Goal: Check status: Check status

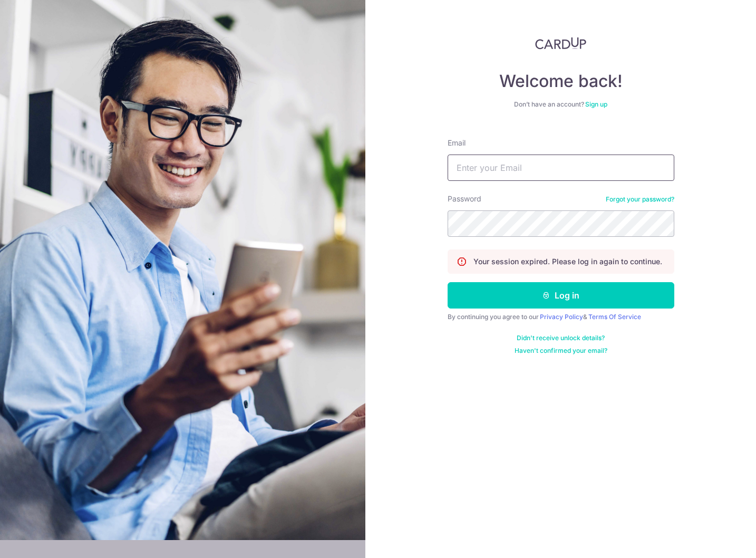
click at [490, 171] on input "Email" at bounding box center [560, 167] width 227 height 26
type input "[EMAIL_ADDRESS][DOMAIN_NAME]"
click at [447, 282] on button "Log in" at bounding box center [560, 295] width 227 height 26
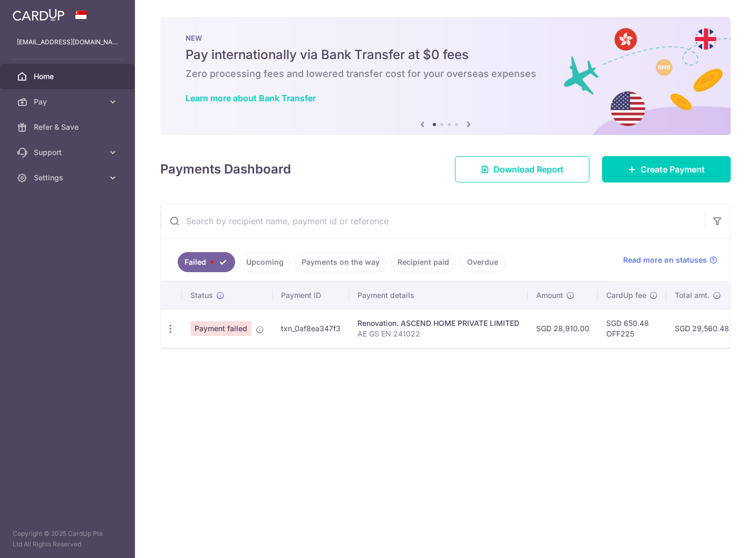
click at [261, 256] on link "Upcoming" at bounding box center [264, 262] width 51 height 20
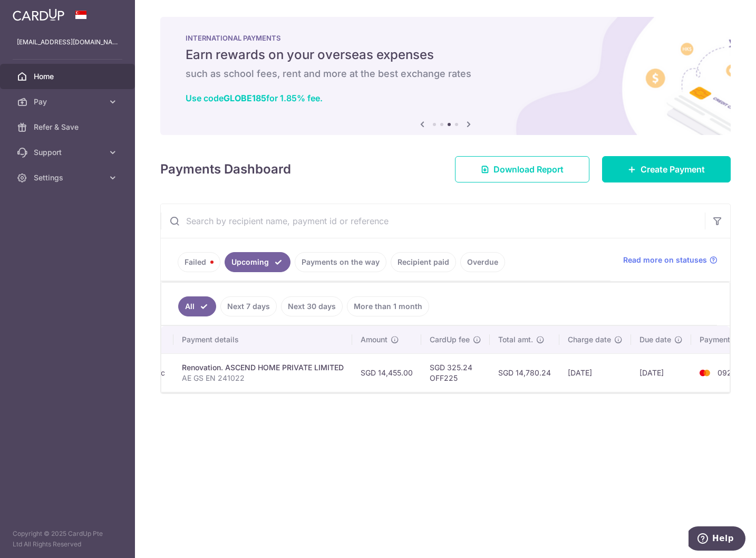
scroll to position [0, 192]
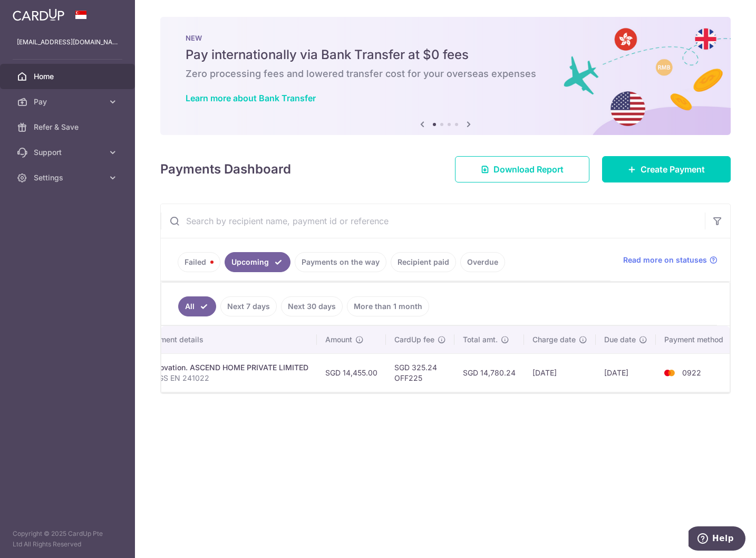
click at [47, 15] on img at bounding box center [39, 14] width 52 height 13
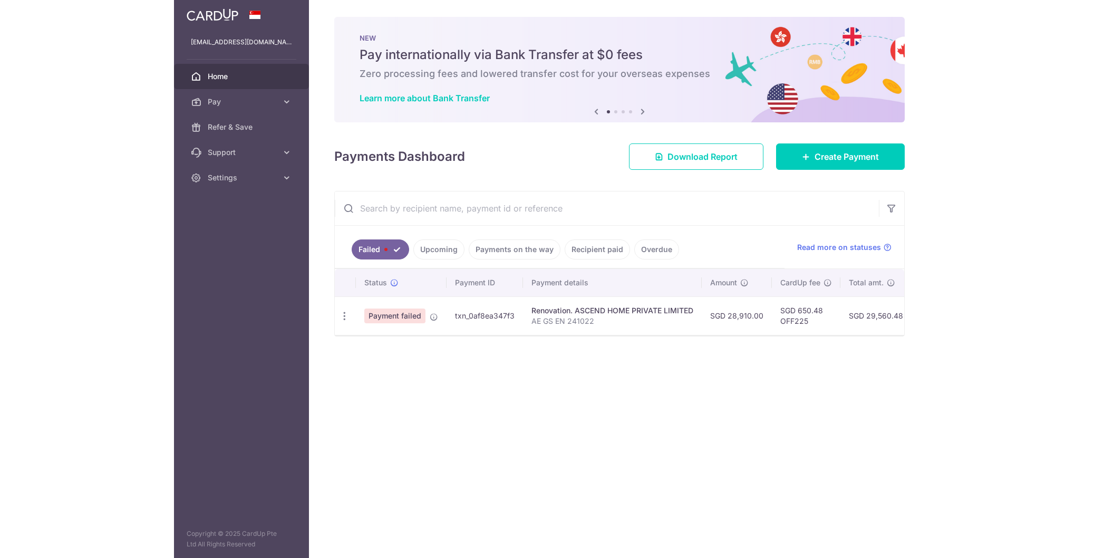
scroll to position [0, 0]
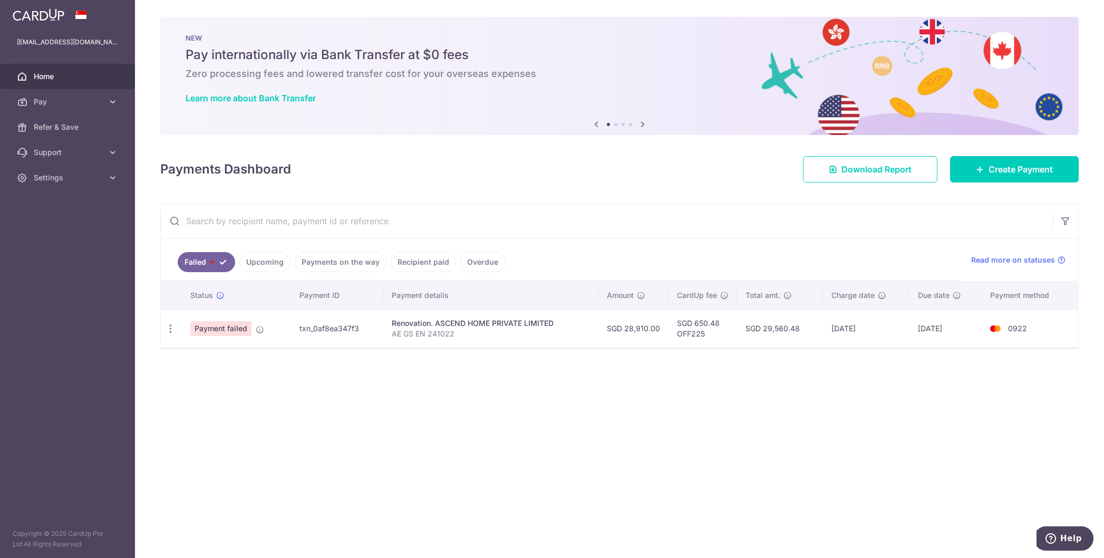
click at [46, 13] on img at bounding box center [39, 14] width 52 height 13
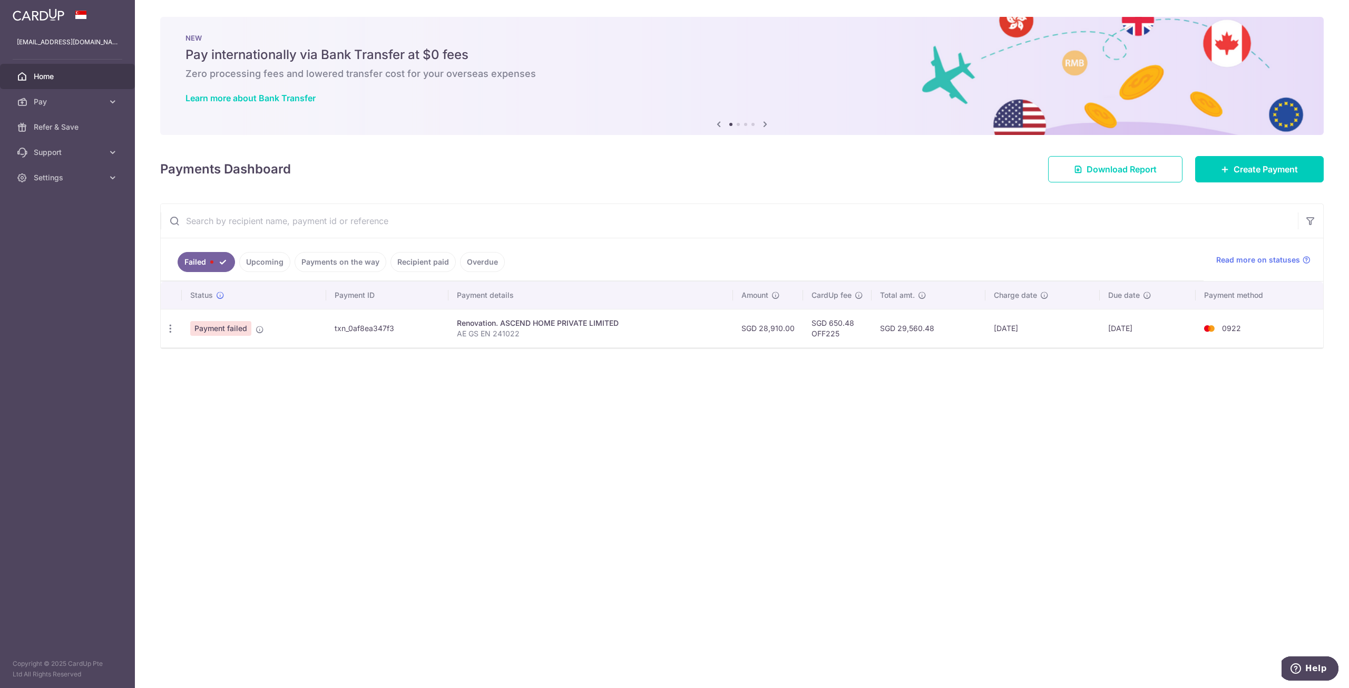
click at [66, 15] on link at bounding box center [38, 13] width 60 height 19
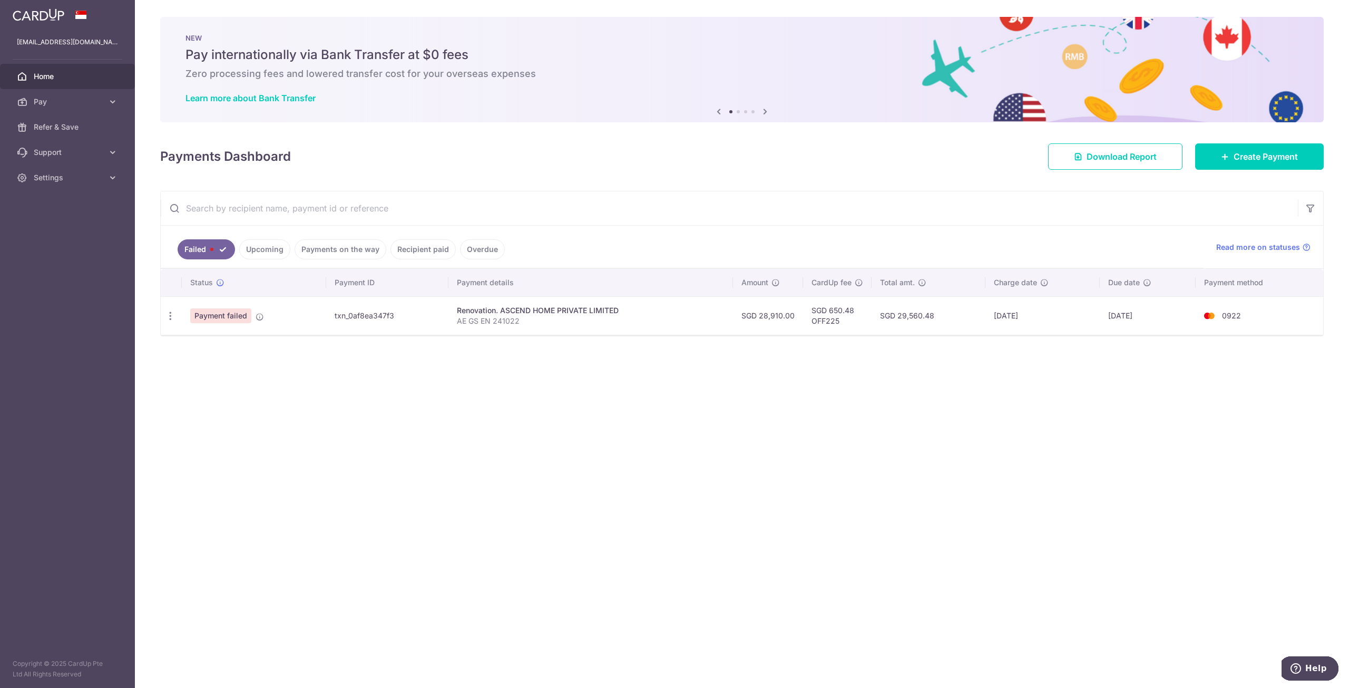
click at [47, 76] on span "Home" at bounding box center [69, 76] width 70 height 11
click at [320, 252] on link "Payments on the way" at bounding box center [341, 249] width 92 height 20
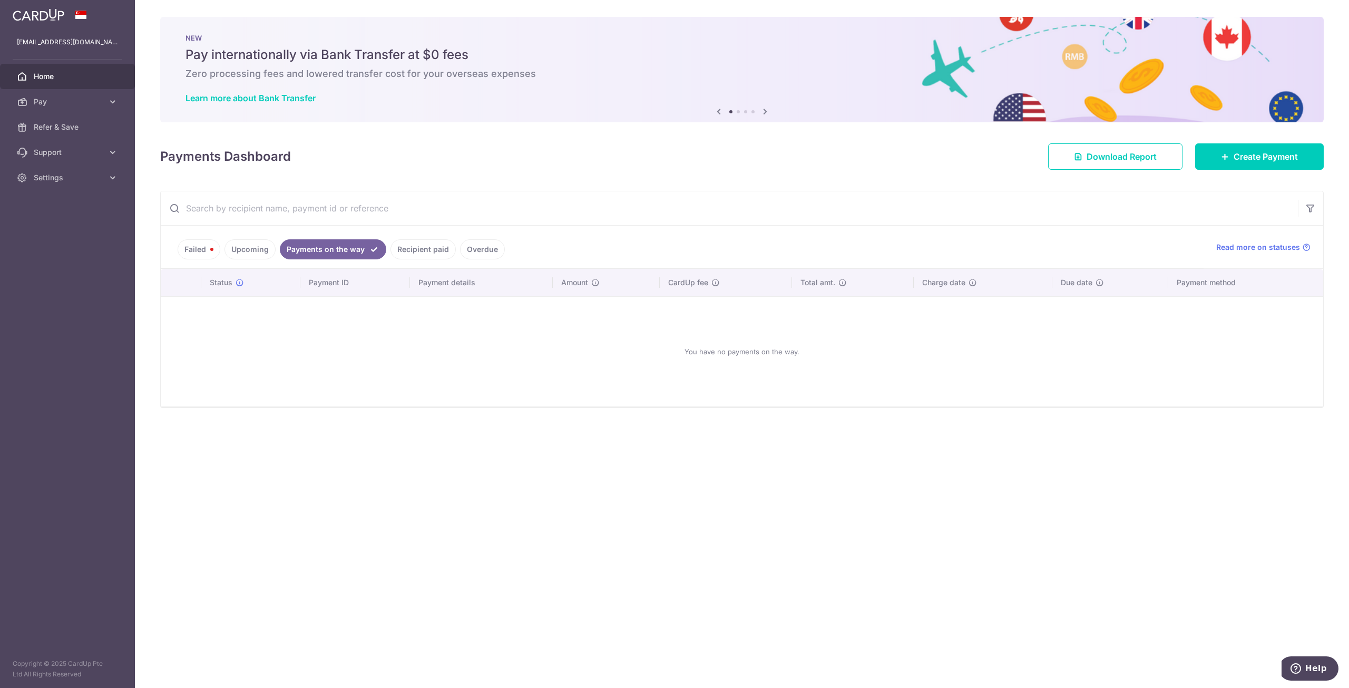
click at [252, 248] on link "Upcoming" at bounding box center [250, 249] width 51 height 20
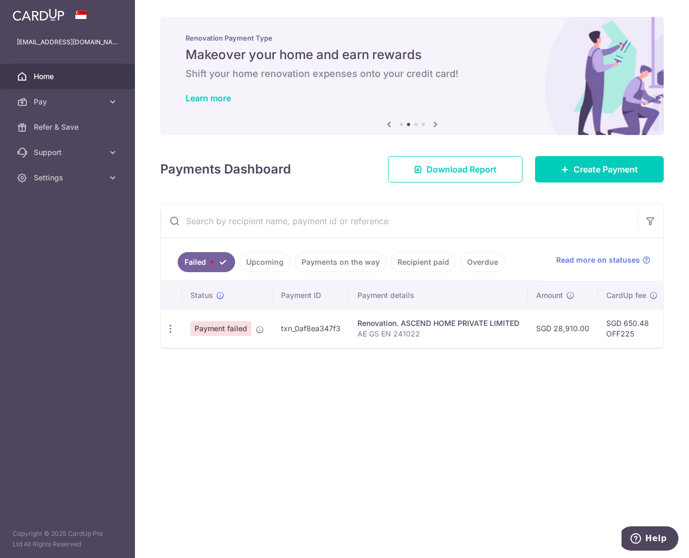
click at [260, 261] on link "Upcoming" at bounding box center [264, 262] width 51 height 20
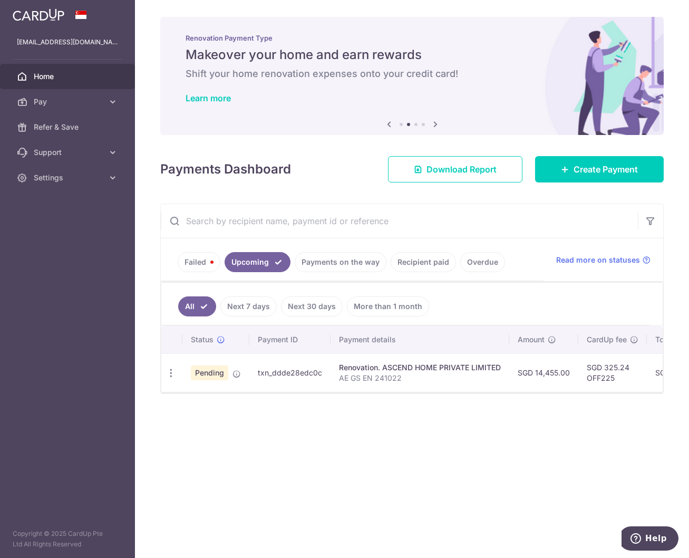
click at [210, 259] on link "Failed" at bounding box center [199, 262] width 43 height 20
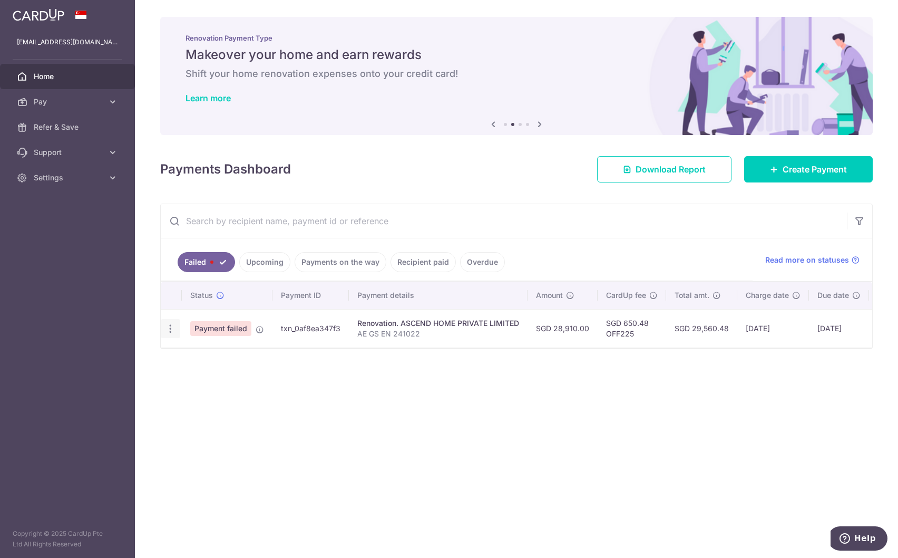
click at [168, 333] on icon "button" at bounding box center [170, 328] width 11 height 11
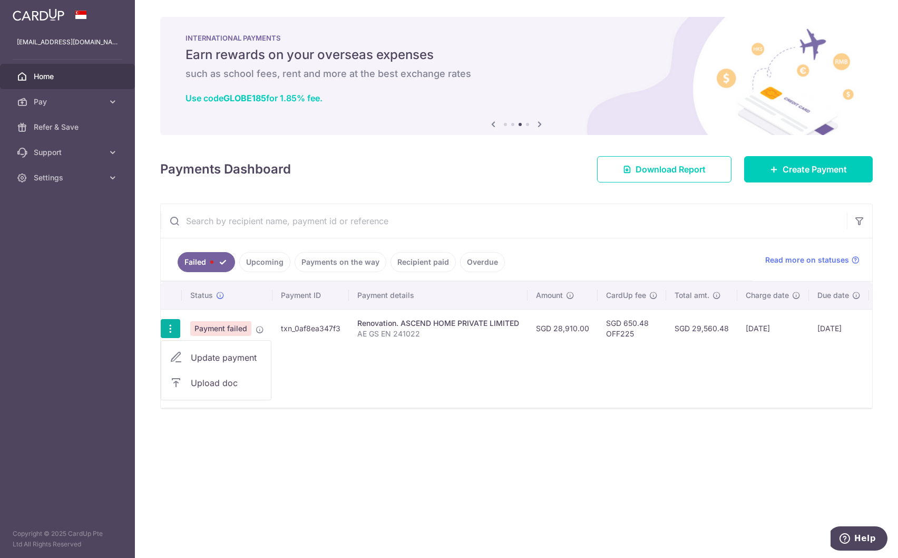
click at [402, 432] on div "× Pause Schedule Pause all future payments in this series Pause just this one p…" at bounding box center [516, 279] width 763 height 558
click at [260, 269] on link "Upcoming" at bounding box center [264, 262] width 51 height 20
